Goal: Task Accomplishment & Management: Manage account settings

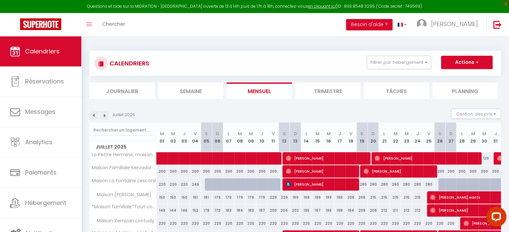
click at [107, 114] on img at bounding box center [104, 115] width 7 height 7
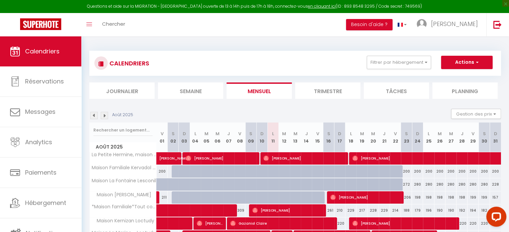
click at [107, 113] on img at bounding box center [104, 115] width 7 height 7
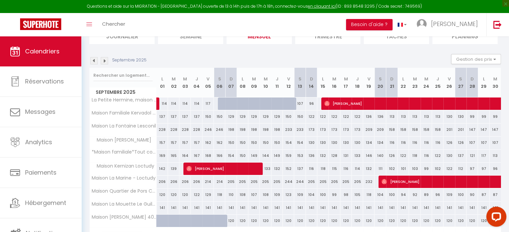
scroll to position [93, 0]
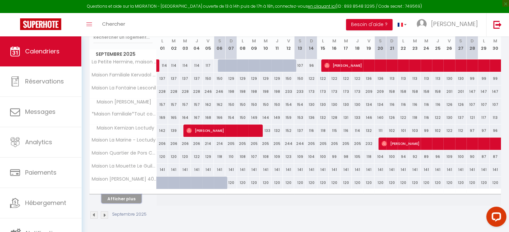
click at [135, 195] on button "Afficher plus" at bounding box center [121, 199] width 40 height 9
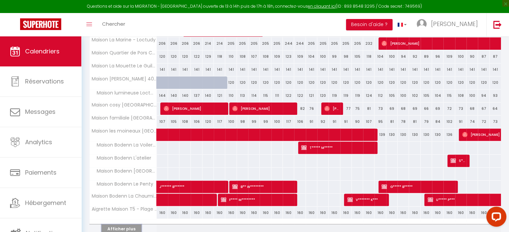
scroll to position [223, 0]
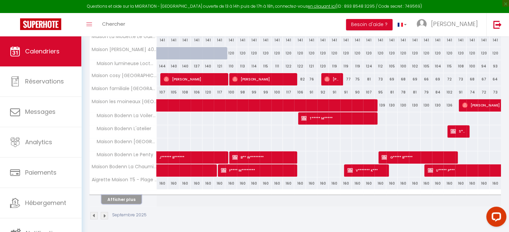
click at [135, 198] on button "Afficher plus" at bounding box center [121, 199] width 40 height 9
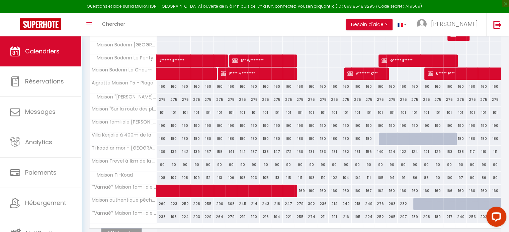
scroll to position [352, 0]
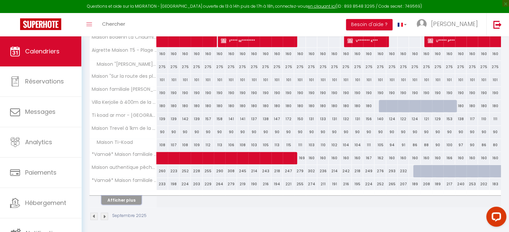
drag, startPoint x: 123, startPoint y: 201, endPoint x: 131, endPoint y: 200, distance: 7.4
click at [123, 201] on button "Afficher plus" at bounding box center [121, 200] width 40 height 9
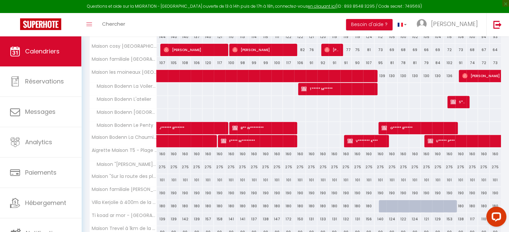
scroll to position [319, 0]
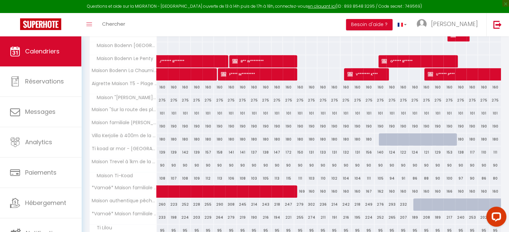
click at [450, 204] on div at bounding box center [452, 208] width 11 height 13
type input "242"
type input "Ven 26 Septembre 2025"
type input "[DATE]"
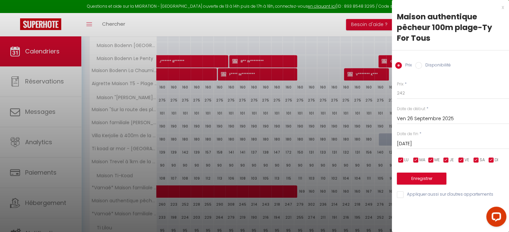
click at [502, 6] on div "x" at bounding box center [448, 7] width 112 height 8
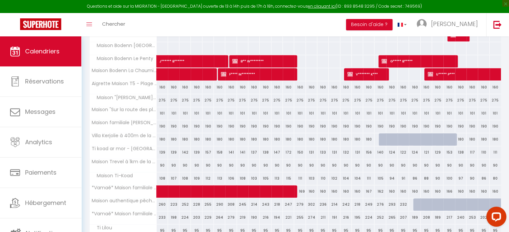
click at [414, 203] on div at bounding box center [418, 205] width 11 height 13
type input "213"
type input "[DATE]"
type input "Mer 24 Septembre 2025"
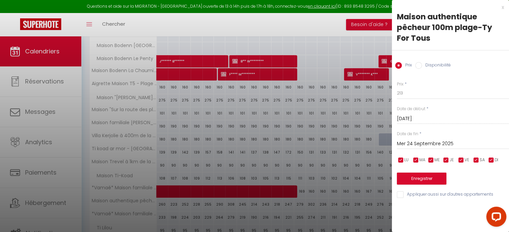
click at [502, 9] on div "x" at bounding box center [448, 7] width 112 height 8
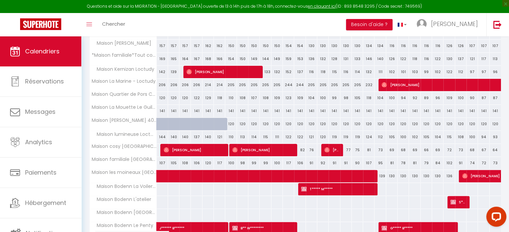
scroll to position [52, 0]
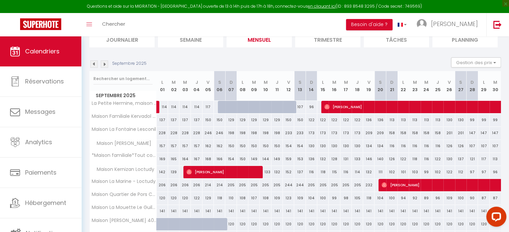
click at [105, 62] on img at bounding box center [104, 64] width 7 height 7
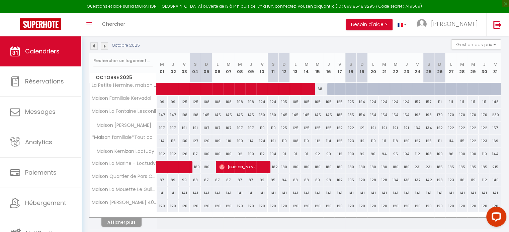
scroll to position [93, 0]
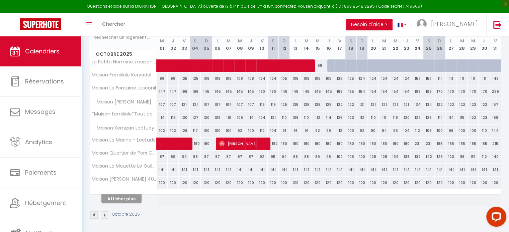
click at [118, 203] on th "Afficher plus" at bounding box center [123, 198] width 67 height 17
click at [133, 202] on button "Afficher plus" at bounding box center [121, 199] width 40 height 9
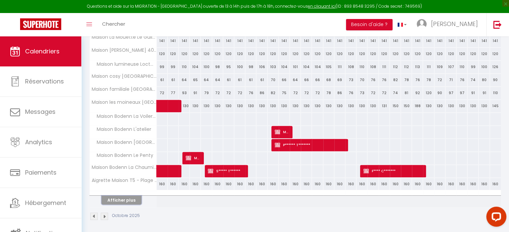
scroll to position [223, 0]
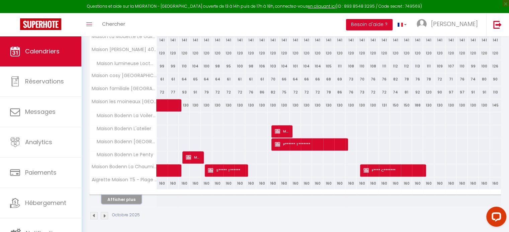
click at [131, 202] on button "Afficher plus" at bounding box center [121, 199] width 40 height 9
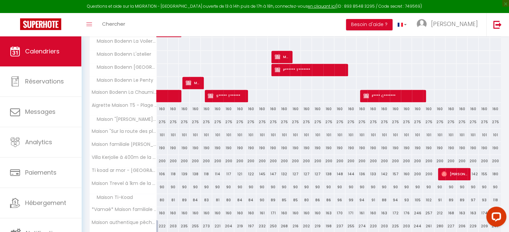
scroll to position [352, 0]
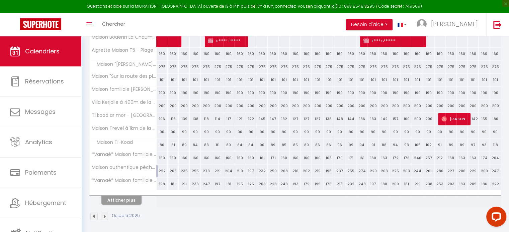
click at [157, 168] on div "222" at bounding box center [162, 171] width 11 height 12
type input "222"
type input "Mer 01 Octobre 2025"
type input "Jeu 02 Octobre 2025"
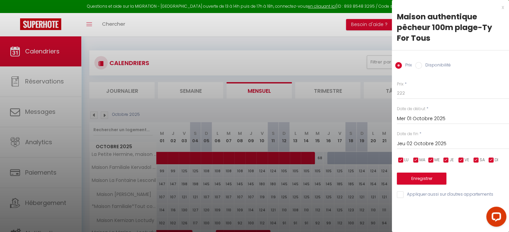
scroll to position [0, 0]
click at [93, 113] on div at bounding box center [254, 116] width 509 height 232
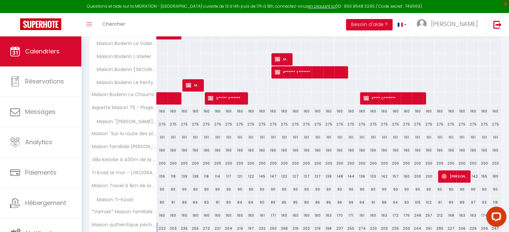
scroll to position [334, 0]
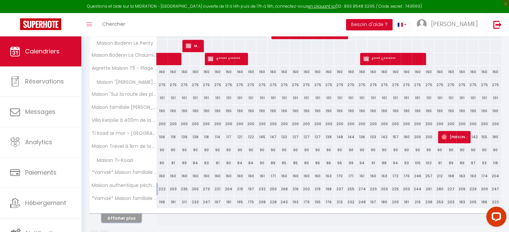
click at [132, 219] on button "Afficher plus" at bounding box center [121, 218] width 40 height 9
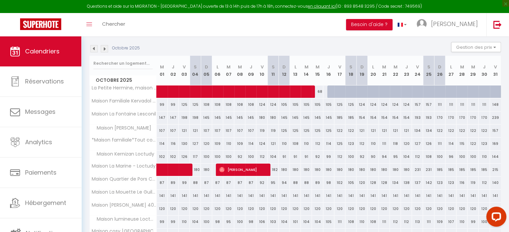
scroll to position [33, 0]
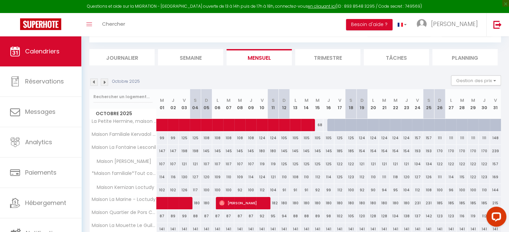
click at [94, 82] on img at bounding box center [93, 82] width 7 height 7
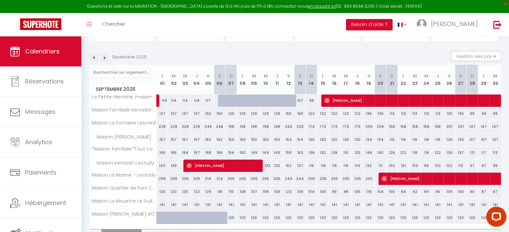
scroll to position [93, 0]
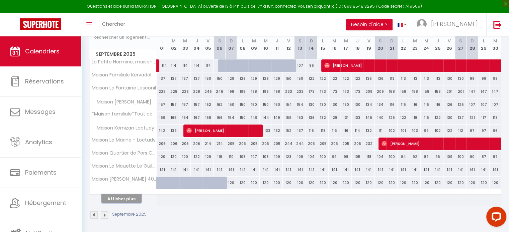
drag, startPoint x: 118, startPoint y: 199, endPoint x: 267, endPoint y: 175, distance: 151.1
click at [118, 199] on button "Afficher plus" at bounding box center [121, 199] width 40 height 9
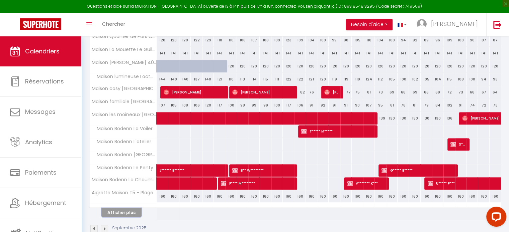
scroll to position [223, 0]
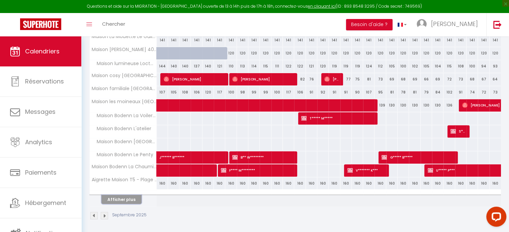
click at [120, 199] on button "Afficher plus" at bounding box center [121, 199] width 40 height 9
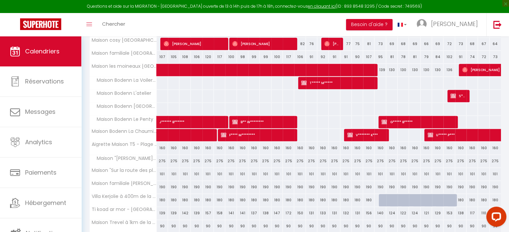
scroll to position [323, 0]
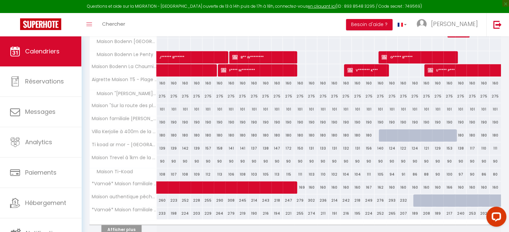
click at [218, 196] on div "290" at bounding box center [219, 201] width 11 height 12
type input "290"
type input "Sam 06 Septembre 2025"
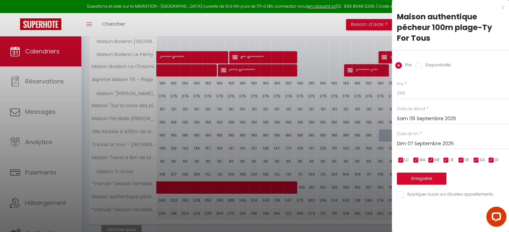
click at [424, 141] on input "Dim 07 Septembre 2025" at bounding box center [453, 144] width 112 height 9
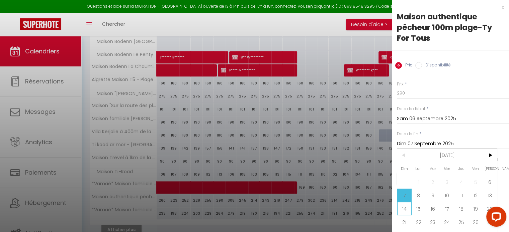
click at [407, 210] on span "14" at bounding box center [404, 208] width 14 height 13
type input "Dim 14 Septembre 2025"
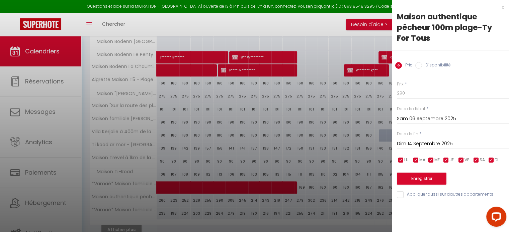
click at [421, 62] on input "Disponibilité" at bounding box center [418, 65] width 7 height 7
radio input "true"
radio input "false"
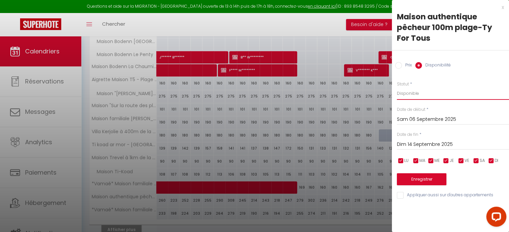
click at [420, 97] on select "Disponible Indisponible" at bounding box center [453, 93] width 112 height 13
select select "0"
click at [397, 87] on select "Disponible Indisponible" at bounding box center [453, 93] width 112 height 13
click at [423, 179] on button "Enregistrer" at bounding box center [421, 180] width 49 height 12
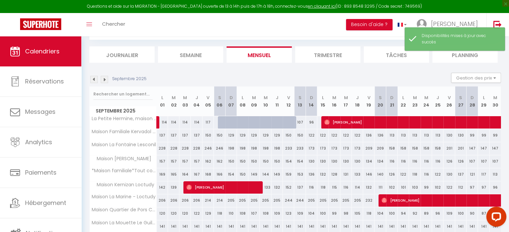
scroll to position [93, 0]
